Goal: Task Accomplishment & Management: Use online tool/utility

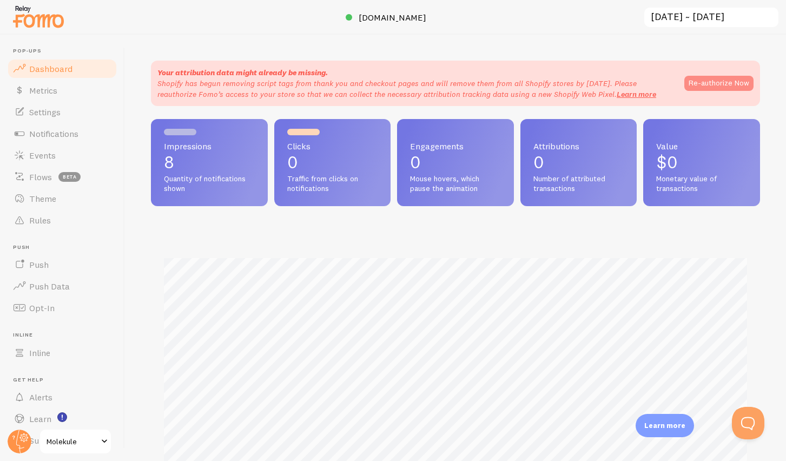
click at [713, 84] on button "Re-authorize Now" at bounding box center [719, 83] width 69 height 15
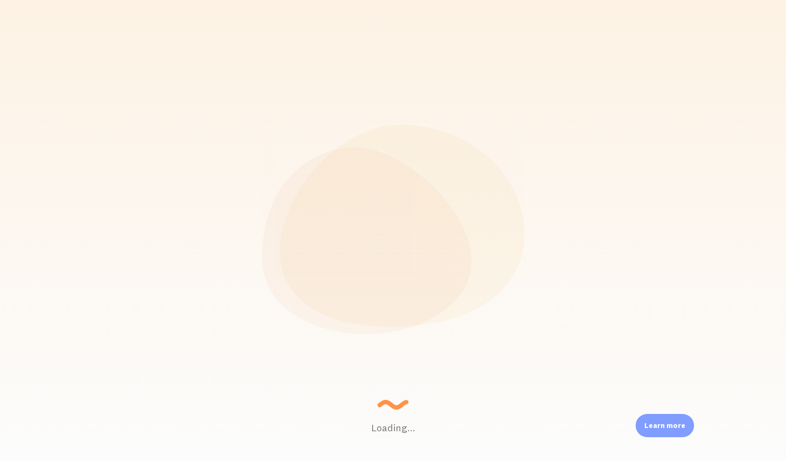
scroll to position [284, 609]
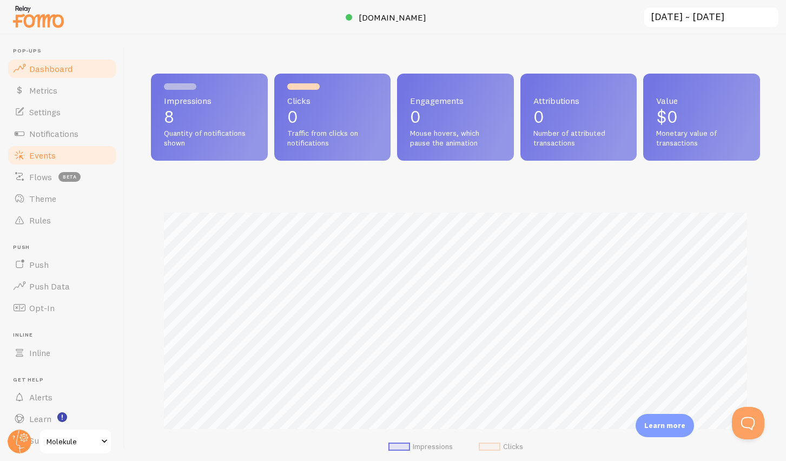
click at [31, 163] on link "Events" at bounding box center [61, 155] width 111 height 22
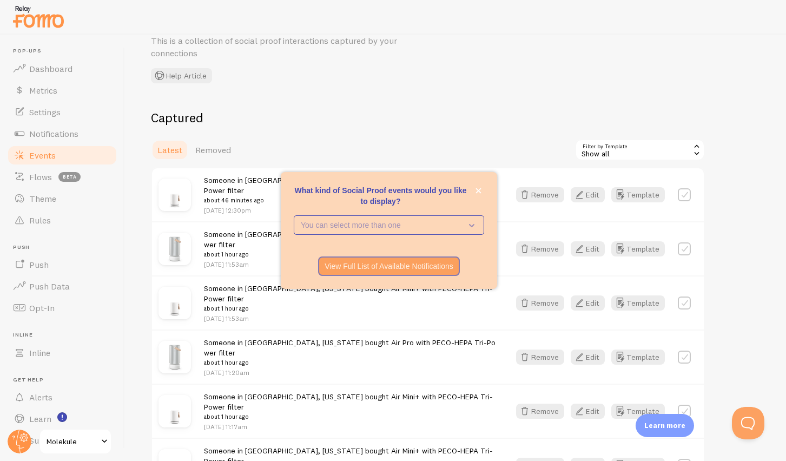
scroll to position [53, 0]
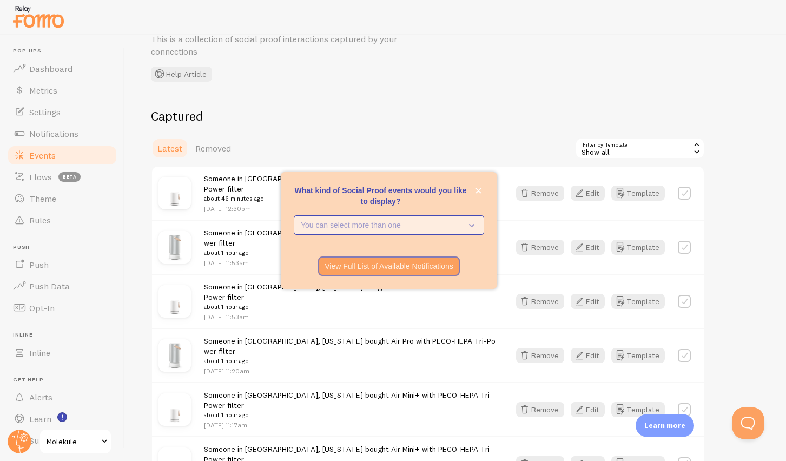
click at [409, 226] on p "You can select more than one" at bounding box center [381, 225] width 161 height 11
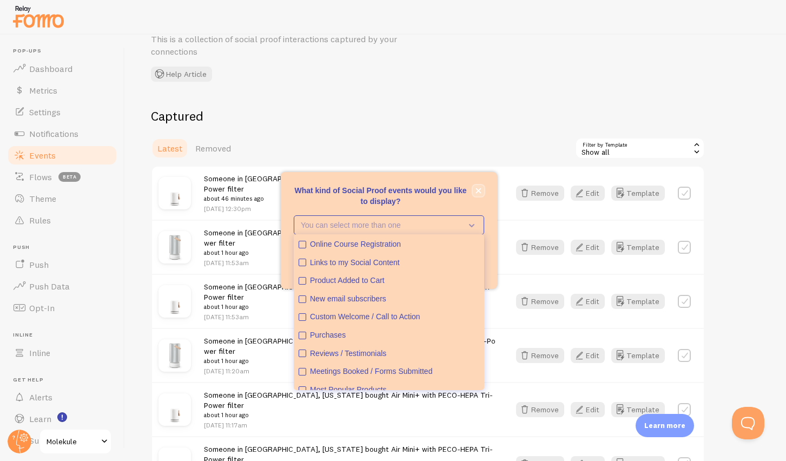
click at [479, 189] on icon "close," at bounding box center [478, 190] width 5 height 5
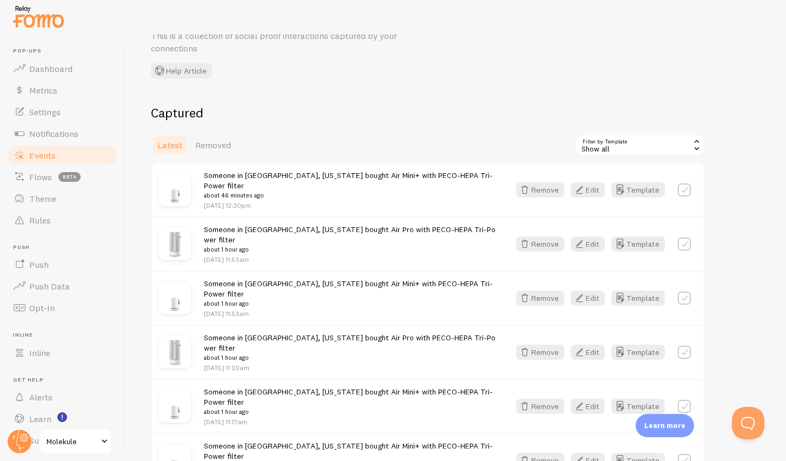
scroll to position [61, 0]
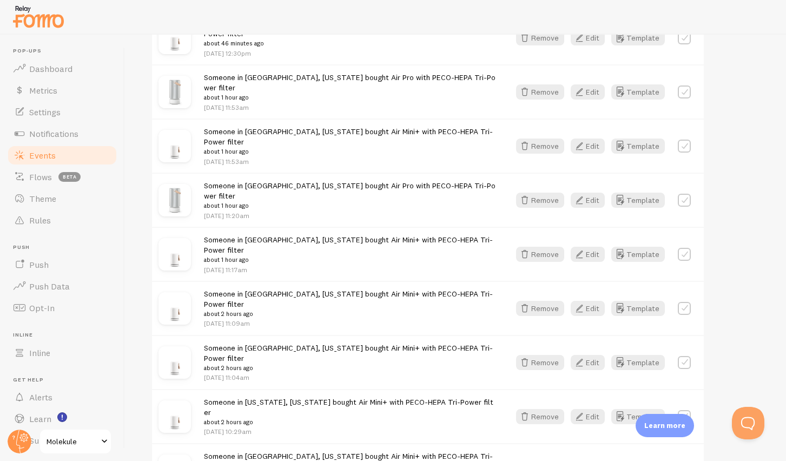
scroll to position [98, 0]
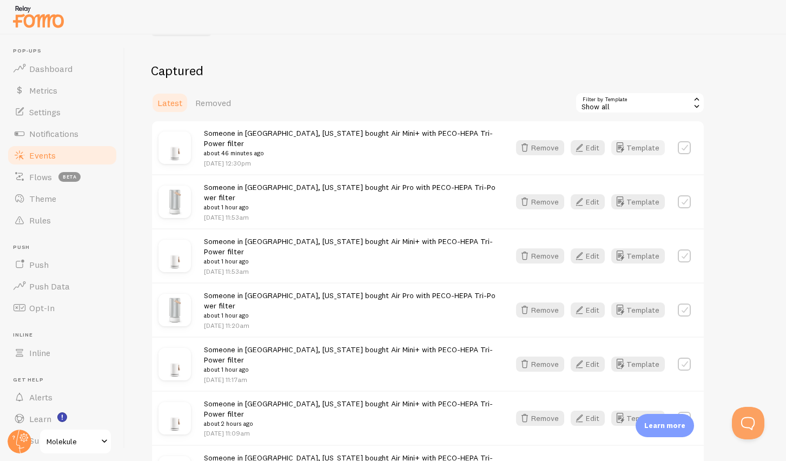
click at [644, 149] on button "Template" at bounding box center [638, 147] width 54 height 15
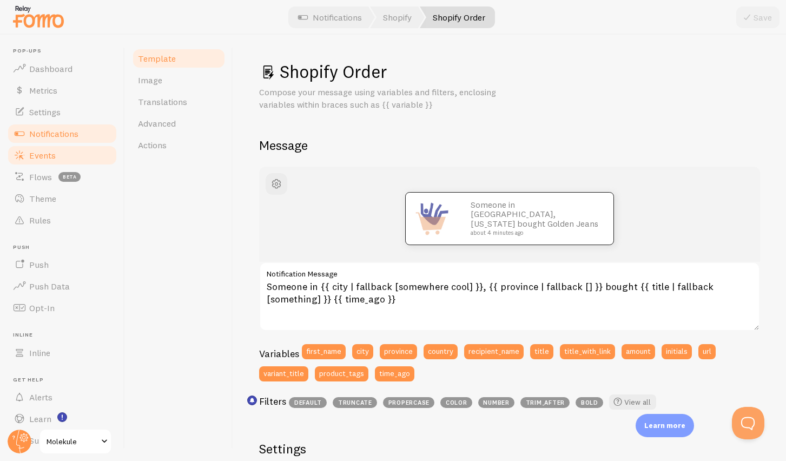
click at [53, 157] on span "Events" at bounding box center [42, 155] width 27 height 11
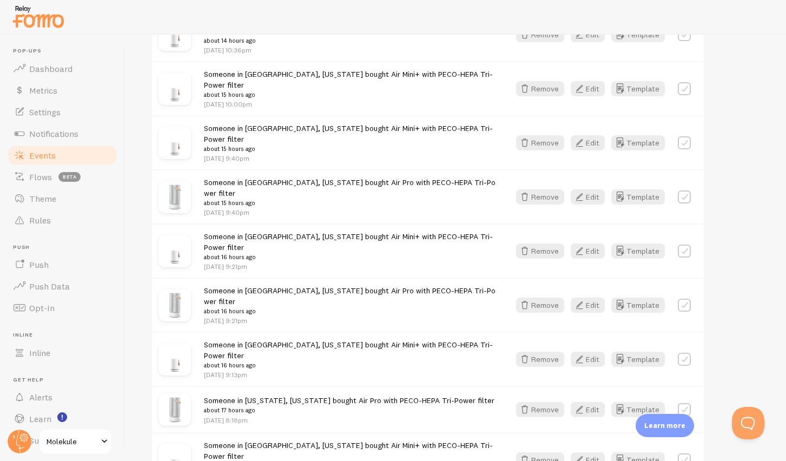
scroll to position [1262, 0]
